Goal: Information Seeking & Learning: Learn about a topic

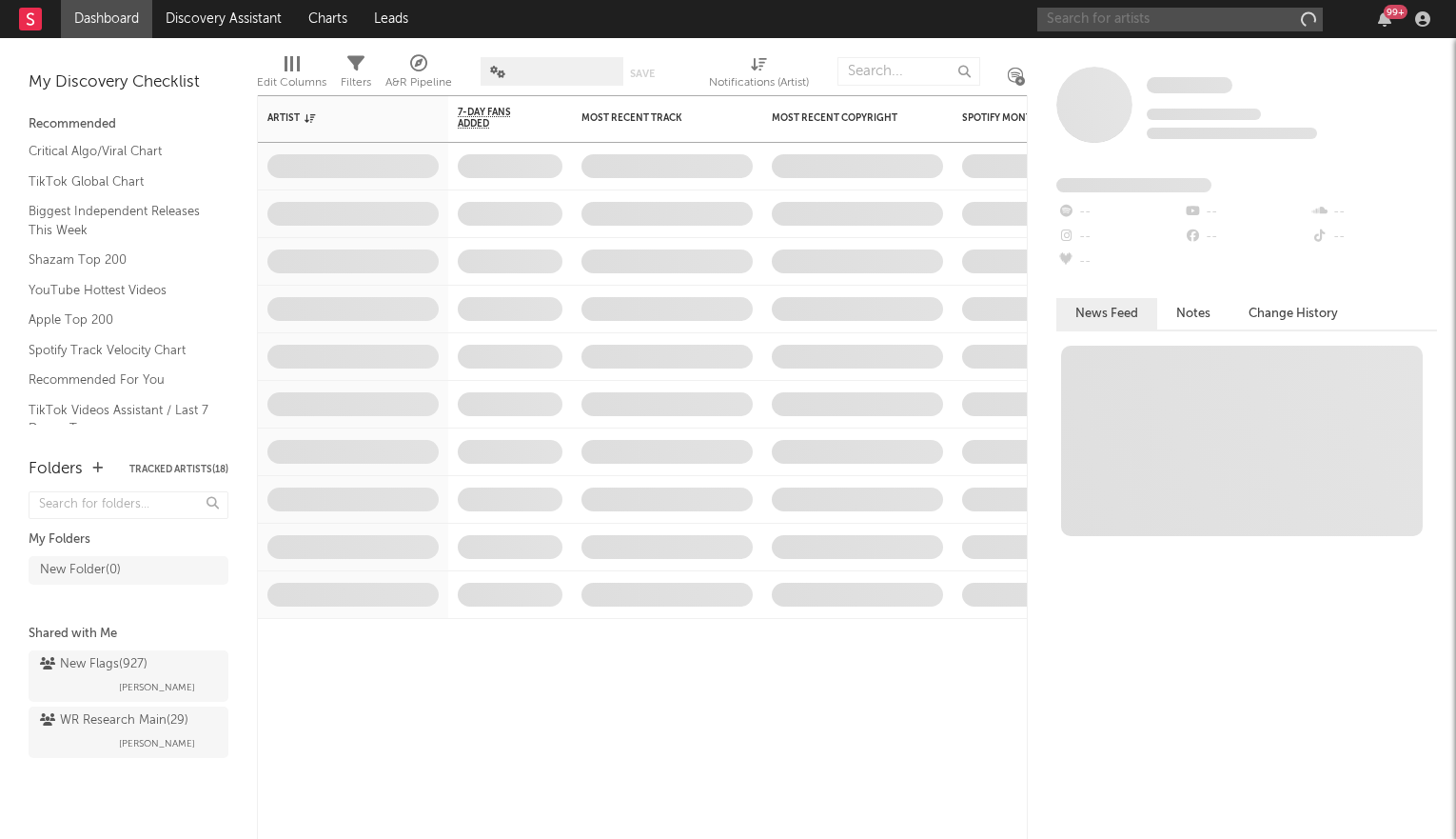
click at [1134, 20] on input "text" at bounding box center [1180, 20] width 285 height 24
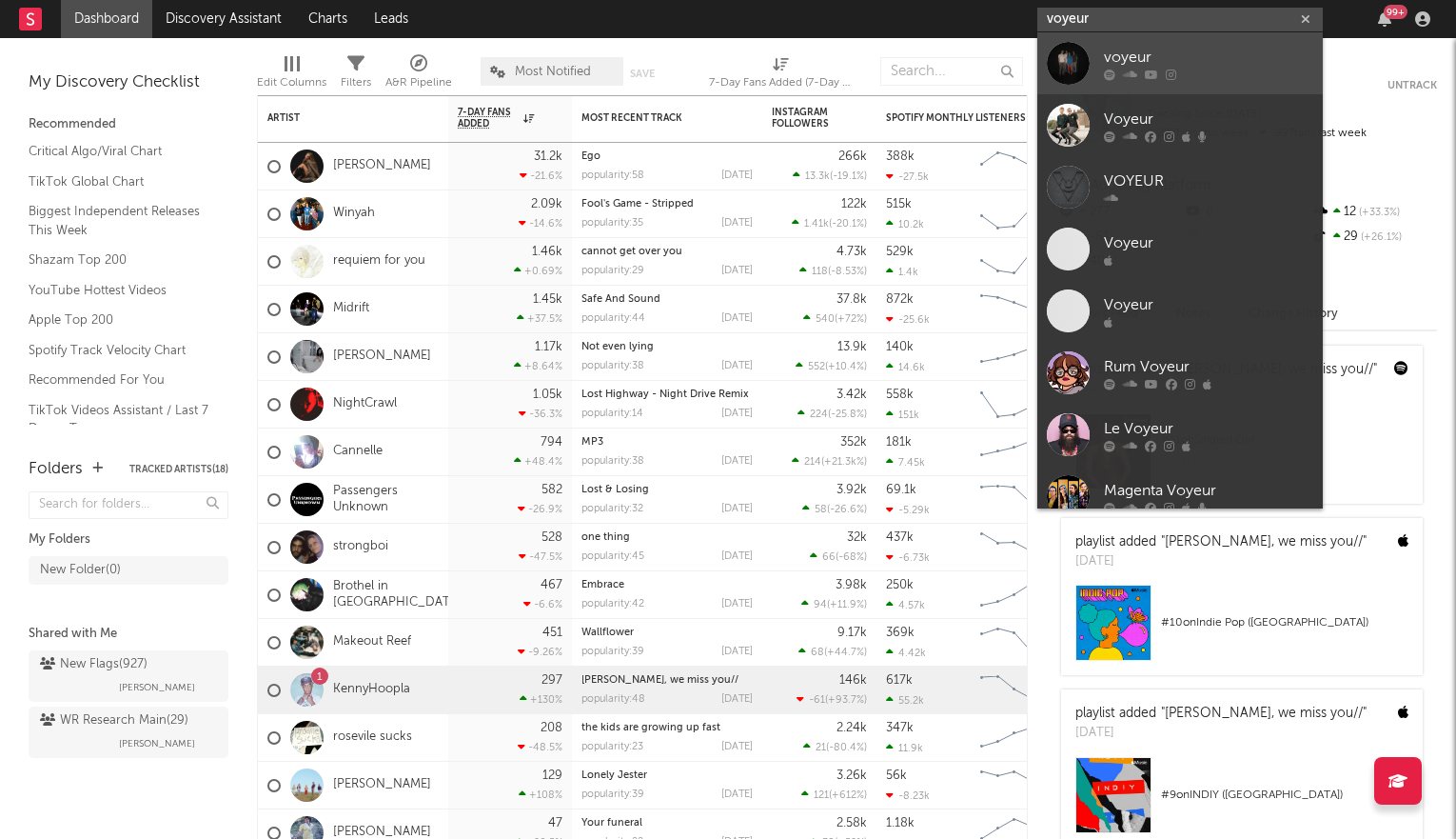
type input "voyeur"
click at [1112, 55] on div "voyeur" at bounding box center [1208, 57] width 209 height 23
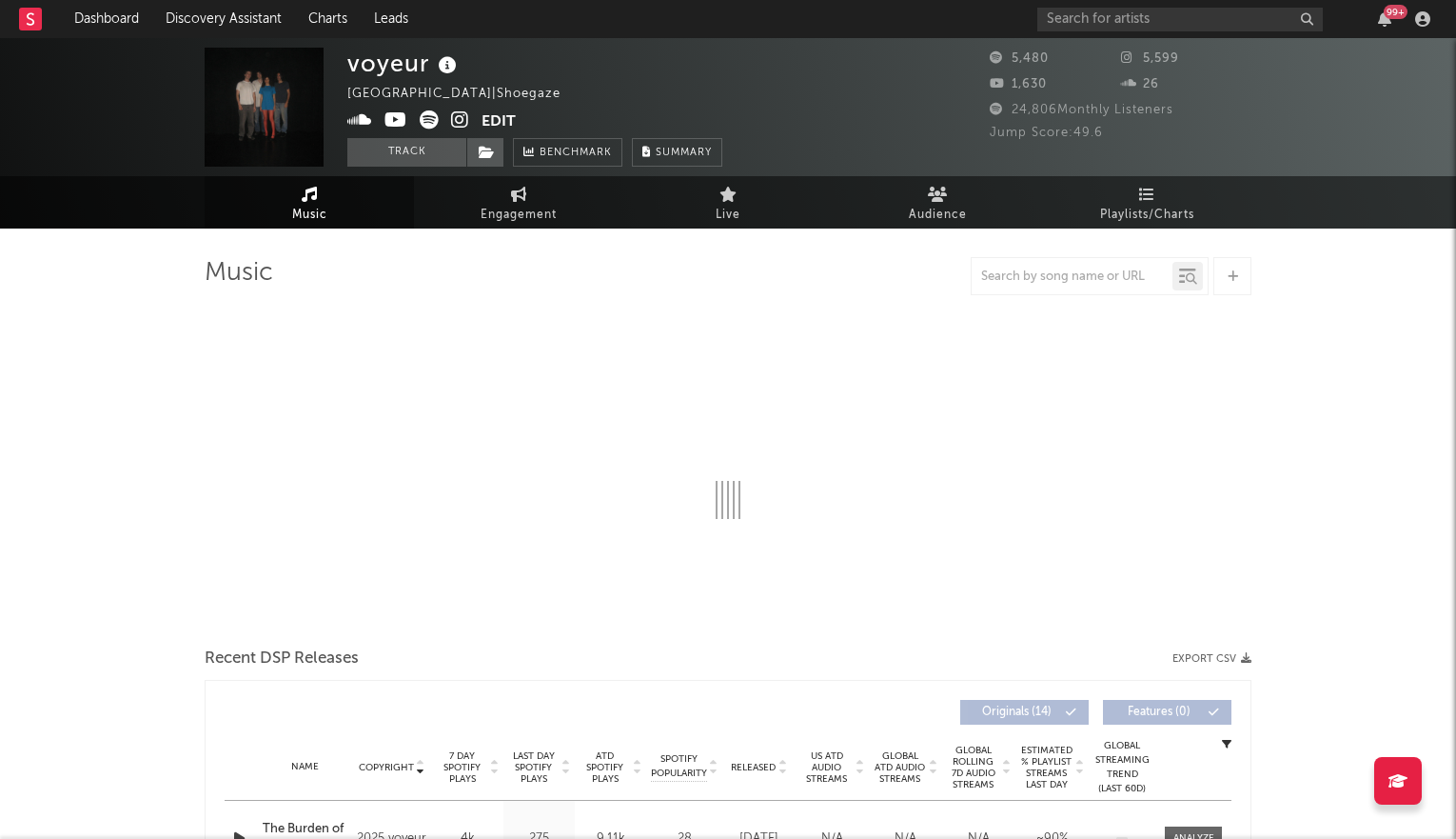
select select "1w"
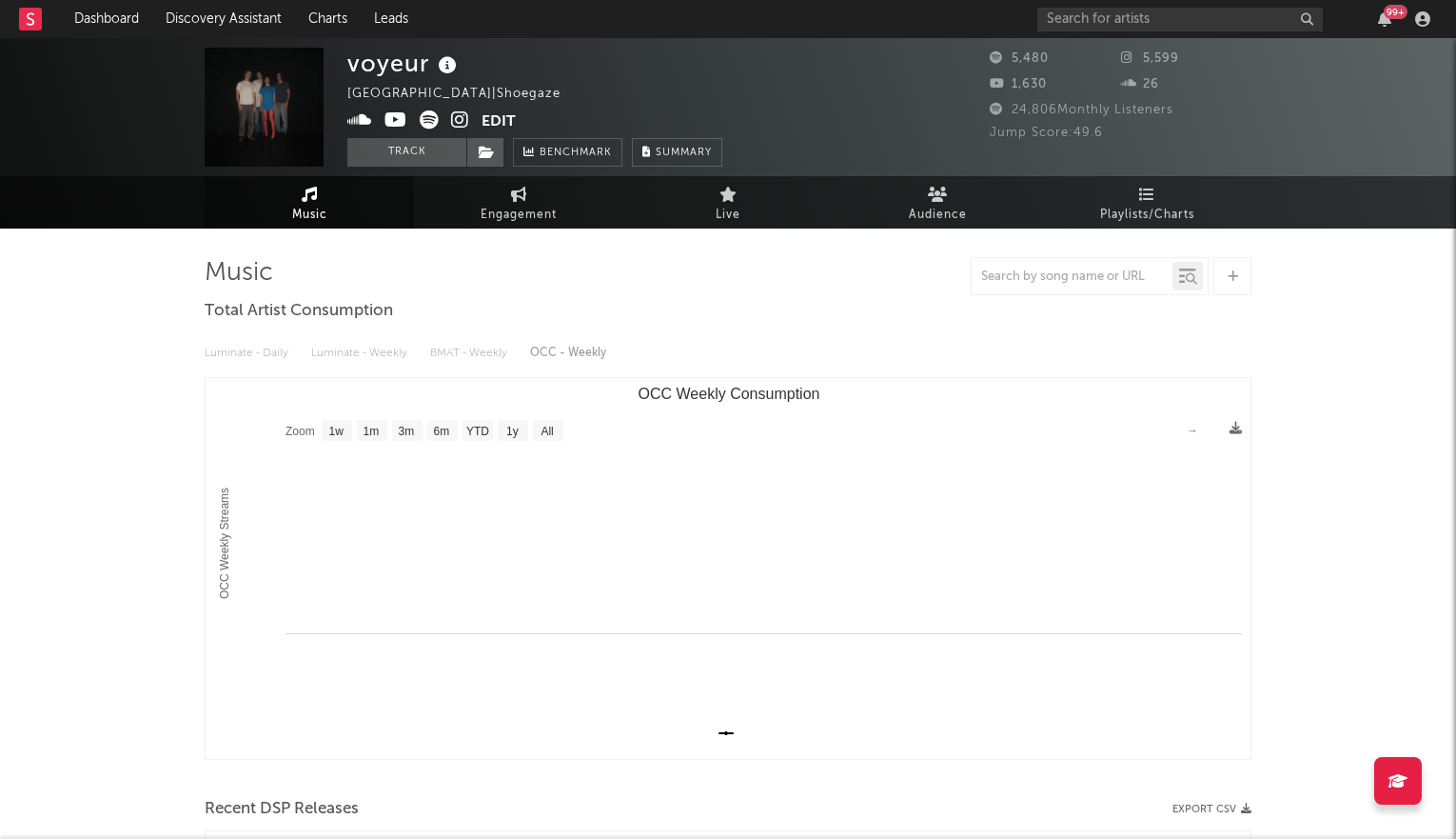
click at [693, 327] on div "Luminate - Daily Luminate - Weekly BMAT - Weekly OCC - Weekly Zoom 1w 1m 3m 6m …" at bounding box center [728, 545] width 1047 height 437
